Goal: Register for event/course

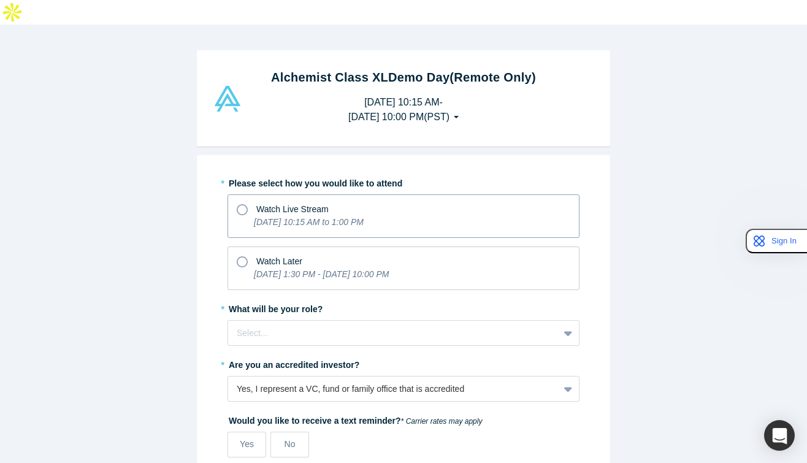
click at [244, 204] on icon at bounding box center [242, 209] width 11 height 11
click at [0, 0] on input "Watch Live Stream [DATE] 10:15 AM to 1:00 PM" at bounding box center [0, 0] width 0 height 0
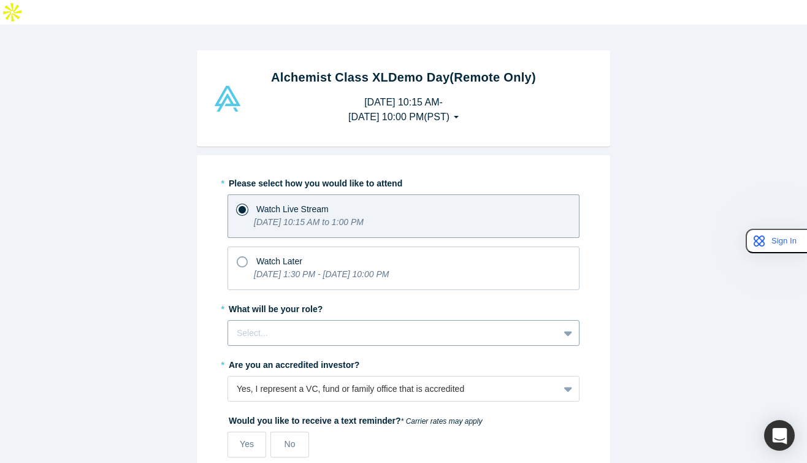
click at [343, 325] on div at bounding box center [393, 332] width 313 height 15
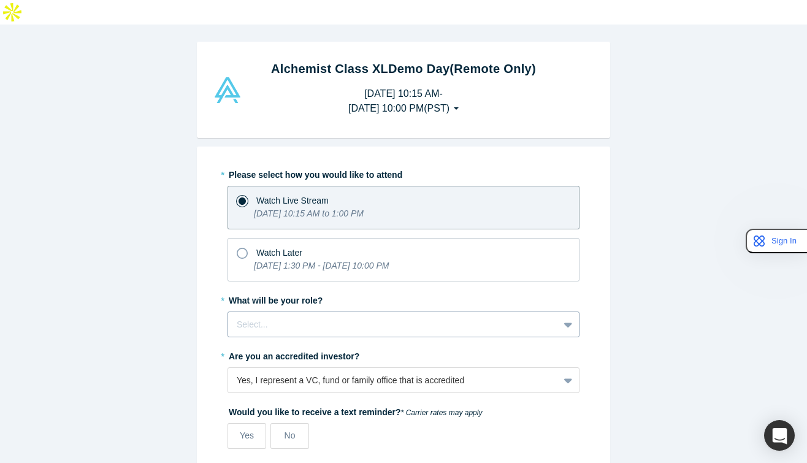
scroll to position [9, 0]
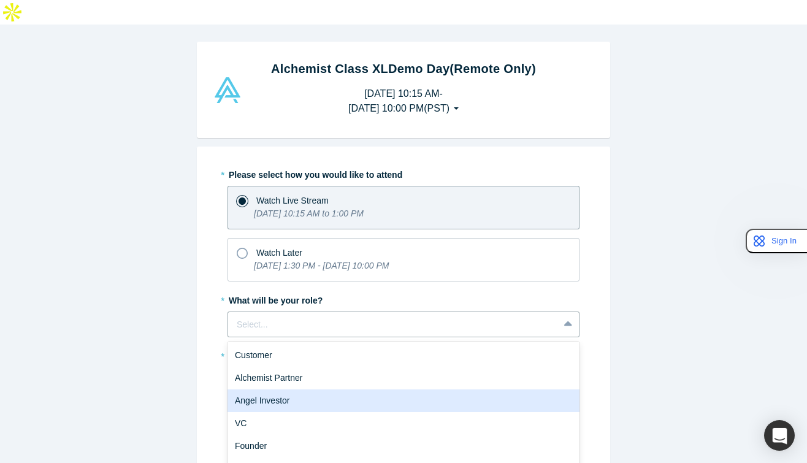
click at [298, 389] on div "Angel Investor" at bounding box center [403, 400] width 352 height 23
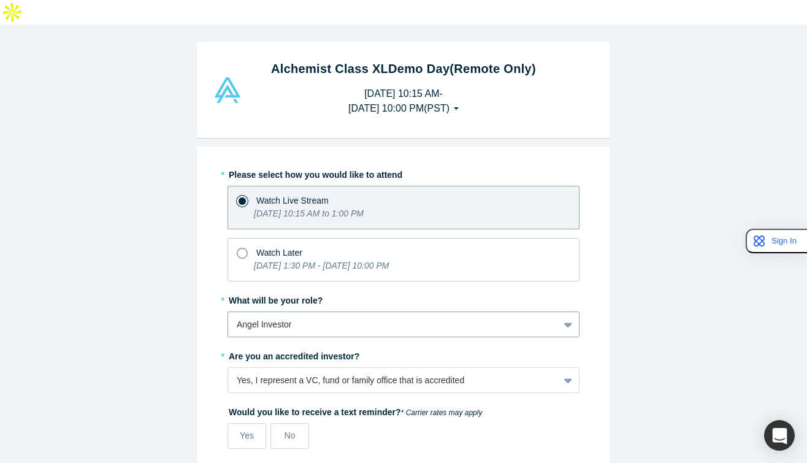
click at [314, 317] on div at bounding box center [393, 324] width 313 height 15
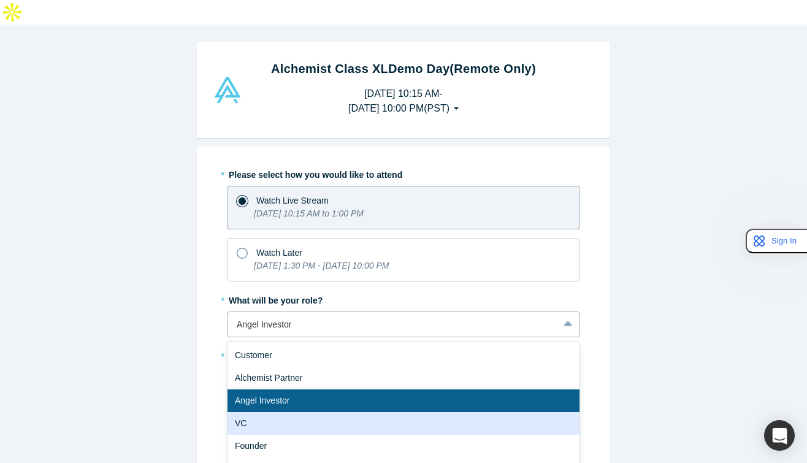
click at [261, 412] on div "VC" at bounding box center [403, 423] width 352 height 23
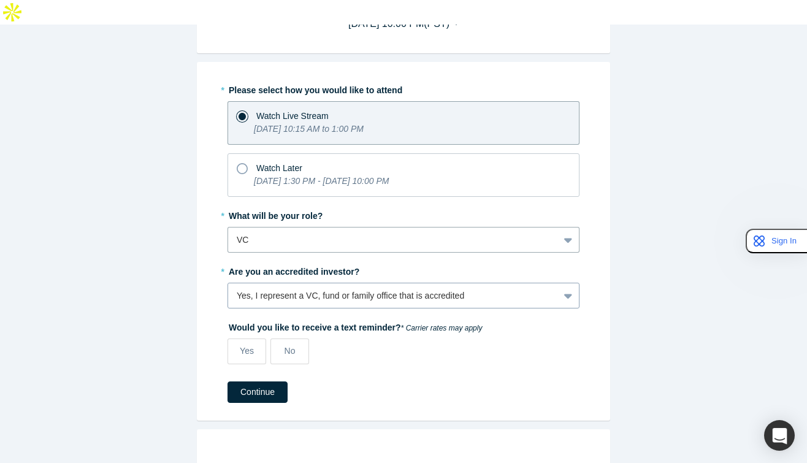
scroll to position [104, 0]
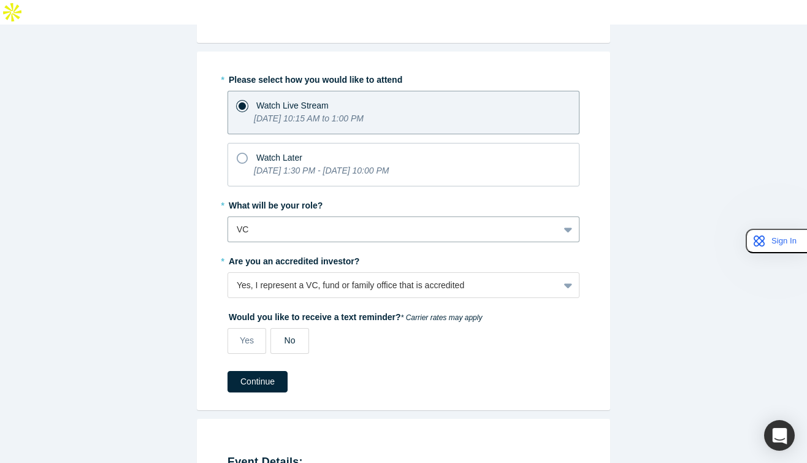
click at [290, 335] on span "No" at bounding box center [289, 340] width 11 height 10
click at [0, 0] on input "No" at bounding box center [0, 0] width 0 height 0
click at [256, 328] on label "Yes" at bounding box center [246, 341] width 39 height 26
click at [0, 0] on input "Yes" at bounding box center [0, 0] width 0 height 0
select select "US"
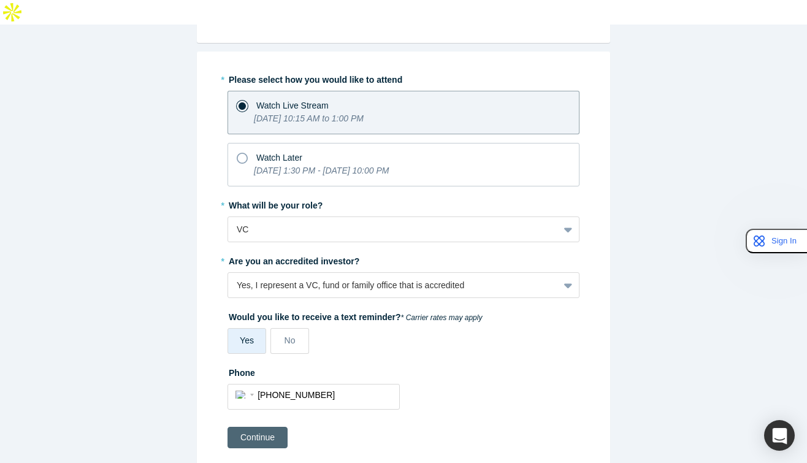
click at [268, 427] on button "Continue" at bounding box center [257, 437] width 60 height 21
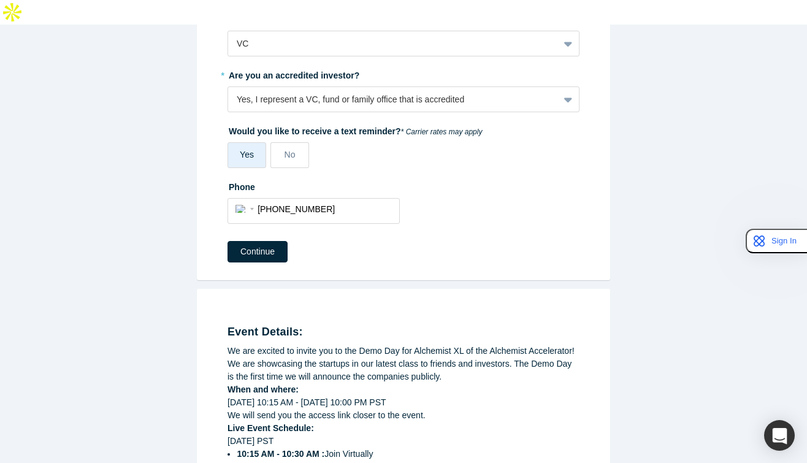
scroll to position [302, 0]
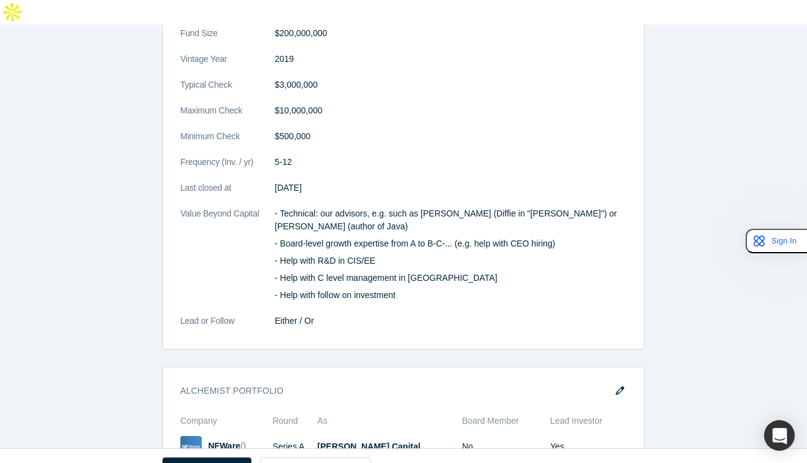
scroll to position [1501, 0]
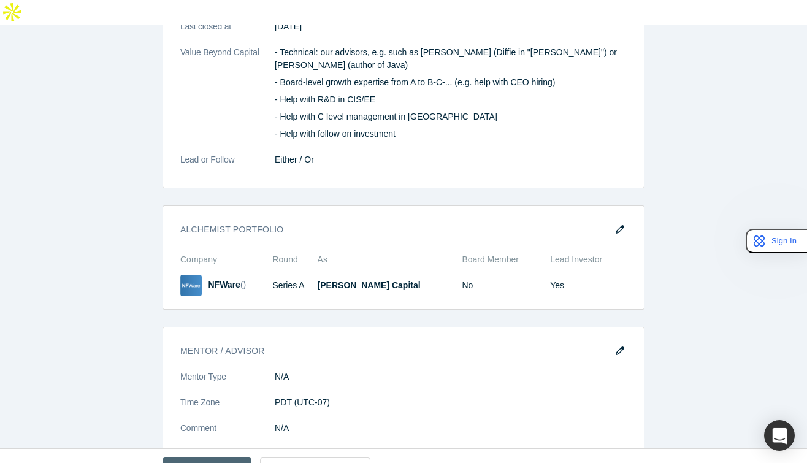
click at [211, 457] on button "Confirm & Finish" at bounding box center [206, 467] width 89 height 21
